Goal: Information Seeking & Learning: Learn about a topic

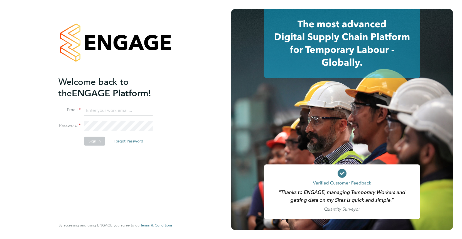
type input "[EMAIL_ADDRESS][DOMAIN_NAME]"
click at [98, 142] on button "Sign In" at bounding box center [94, 141] width 21 height 9
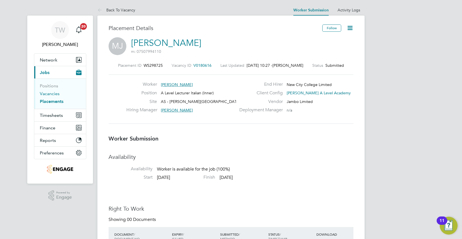
click at [54, 93] on link "Vacancies" at bounding box center [50, 93] width 20 height 5
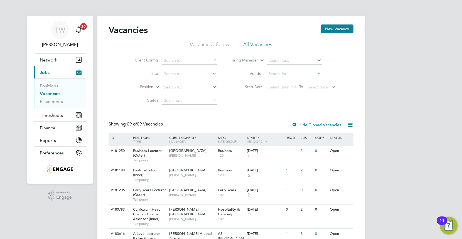
click at [253, 45] on li "All Vacancies" at bounding box center [257, 46] width 29 height 10
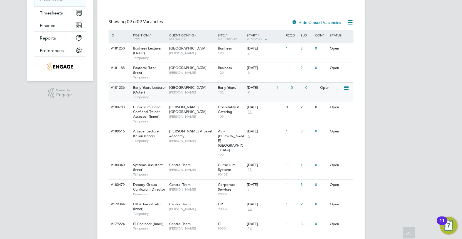
click at [176, 90] on span "Carolina Cadete Borges" at bounding box center [192, 92] width 46 height 4
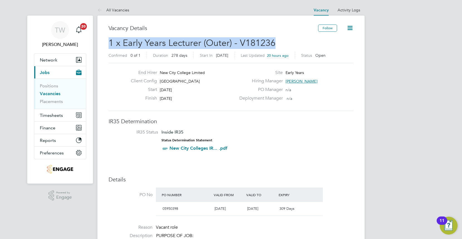
drag, startPoint x: 274, startPoint y: 43, endPoint x: 109, endPoint y: 39, distance: 164.9
click at [109, 39] on h2 "1 x Early Years Lecturer (Outer) - V181236 Confirmed 0 of 1 Duration 278 days S…" at bounding box center [230, 48] width 245 height 23
copy span "1 x Early Years Lecturer (Outer) - V181236"
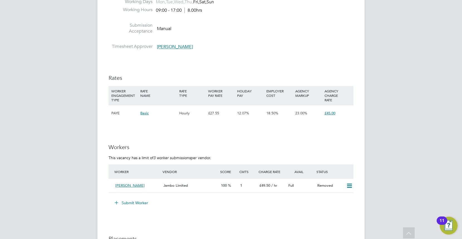
scroll to position [906, 0]
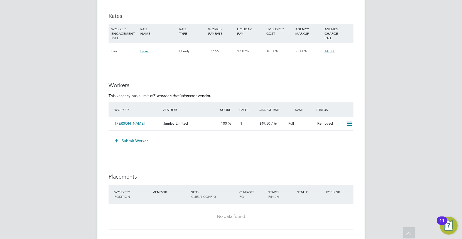
click at [300, 51] on span "23.00%" at bounding box center [301, 51] width 12 height 5
click at [304, 120] on div "Full" at bounding box center [300, 123] width 29 height 9
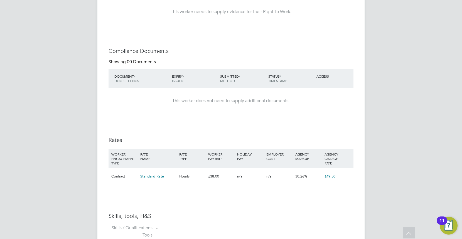
scroll to position [309, 0]
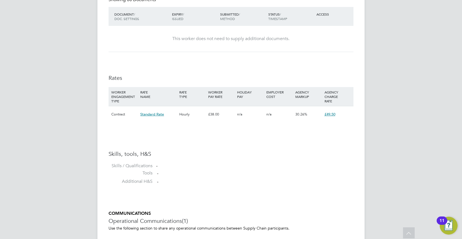
click at [301, 115] on span "30.26%" at bounding box center [301, 114] width 12 height 5
click at [309, 112] on div "30.26%" at bounding box center [308, 114] width 29 height 16
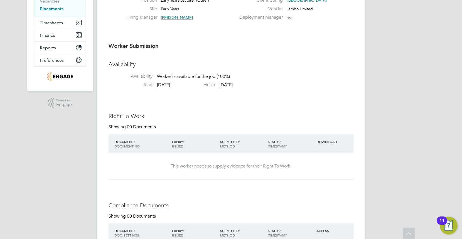
scroll to position [0, 0]
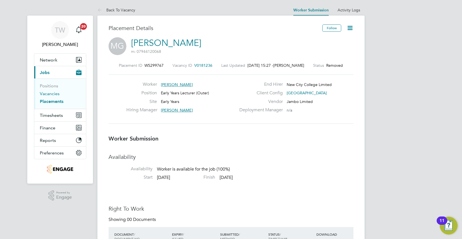
click at [53, 95] on link "Vacancies" at bounding box center [50, 93] width 20 height 5
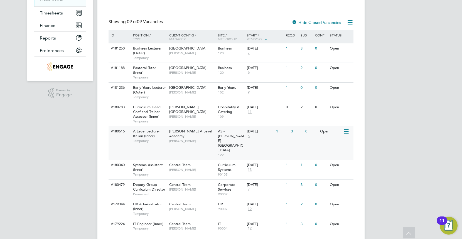
click at [190, 132] on span "[PERSON_NAME] A Level Academy" at bounding box center [190, 133] width 43 height 9
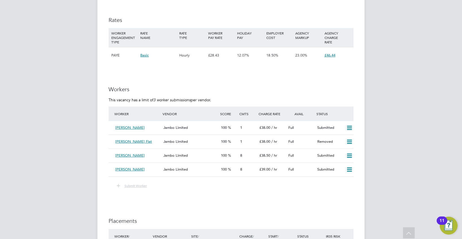
click at [327, 54] on span "£46.44" at bounding box center [329, 55] width 11 height 5
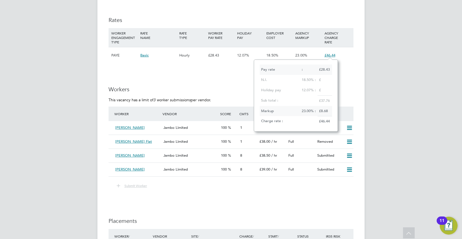
scroll to position [71, 84]
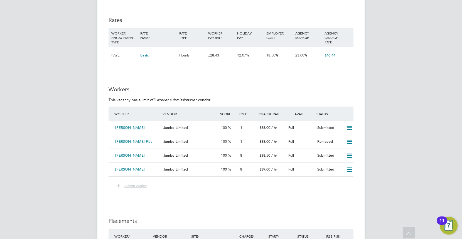
scroll to position [896, 0]
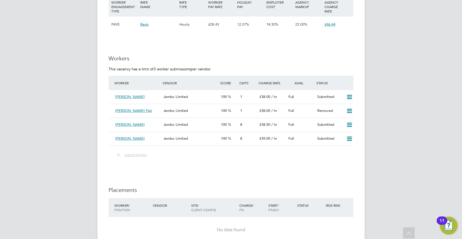
drag, startPoint x: 0, startPoint y: 224, endPoint x: 0, endPoint y: 251, distance: 27.0
